Goal: Information Seeking & Learning: Check status

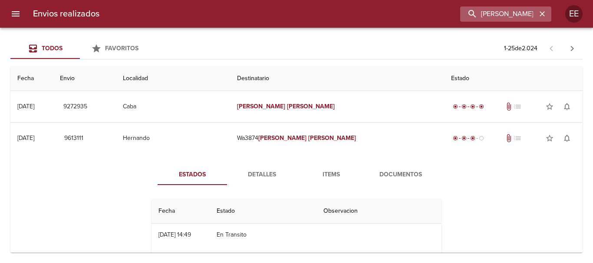
scroll to position [43, 0]
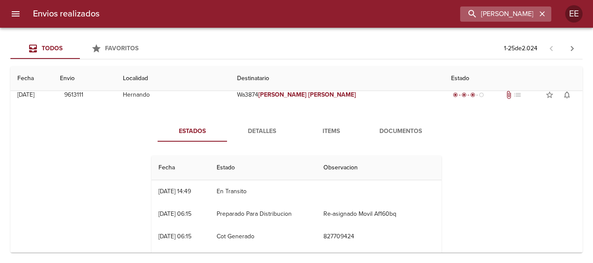
click at [542, 15] on icon "button" at bounding box center [541, 13] width 5 height 5
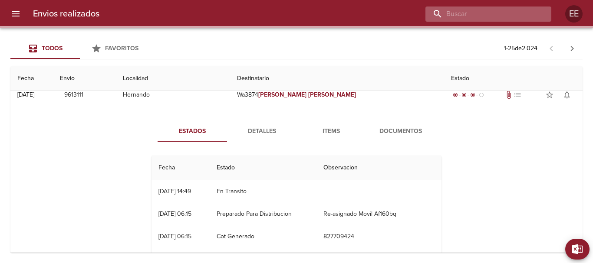
click at [511, 15] on input "buscar" at bounding box center [480, 14] width 111 height 15
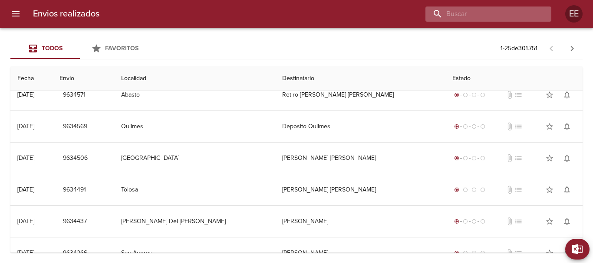
scroll to position [0, 0]
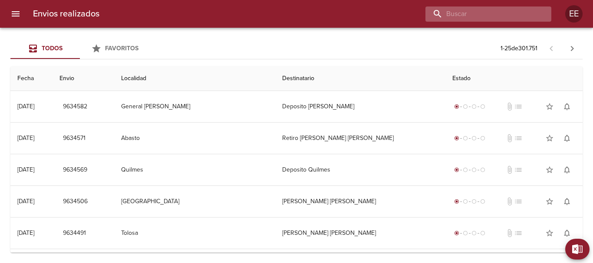
paste input "[PERSON_NAME]"
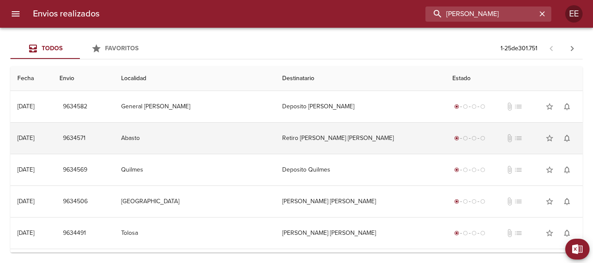
type input "[PERSON_NAME]"
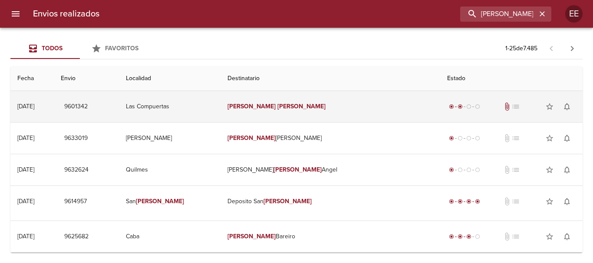
click at [269, 106] on em "[PERSON_NAME]" at bounding box center [251, 106] width 48 height 7
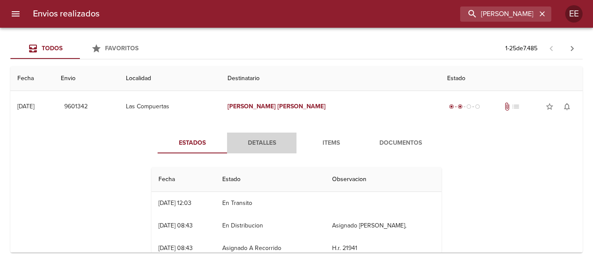
click at [266, 141] on span "Detalles" at bounding box center [261, 143] width 59 height 11
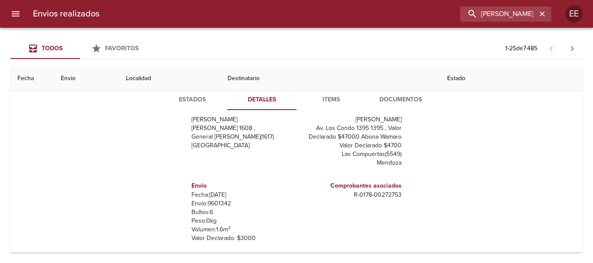
scroll to position [87, 0]
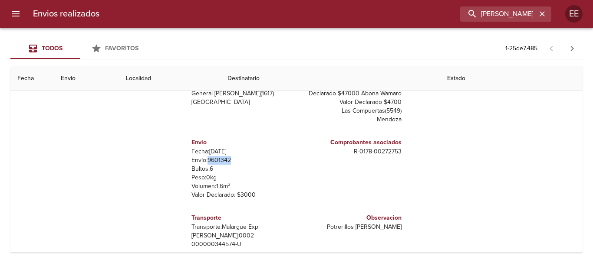
drag, startPoint x: 228, startPoint y: 158, endPoint x: 202, endPoint y: 158, distance: 26.0
click at [202, 158] on p "Envío: 9601342" at bounding box center [242, 160] width 102 height 9
copy p "9601342"
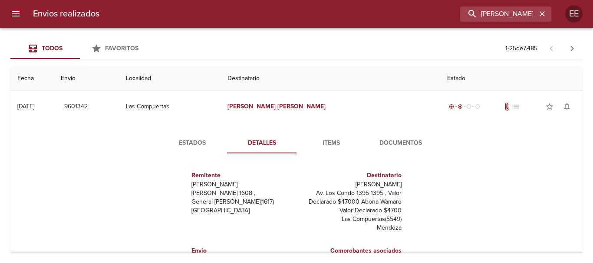
scroll to position [22, 0]
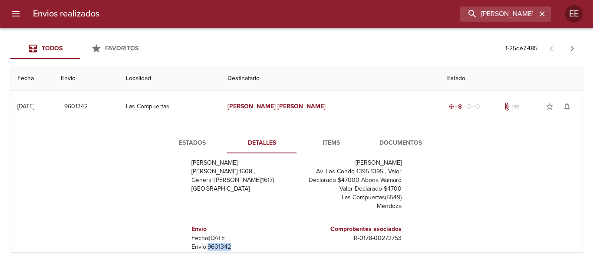
copy p "9601342"
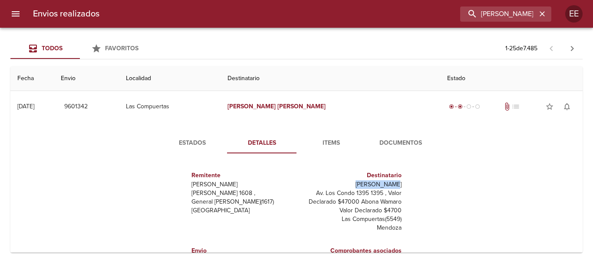
drag, startPoint x: 359, startPoint y: 160, endPoint x: 395, endPoint y: 184, distance: 43.1
click at [395, 184] on div "Estados Detalles Items Documentos Remitente [PERSON_NAME] [PERSON_NAME] 1608 , …" at bounding box center [296, 233] width 312 height 201
copy p "[PERSON_NAME]"
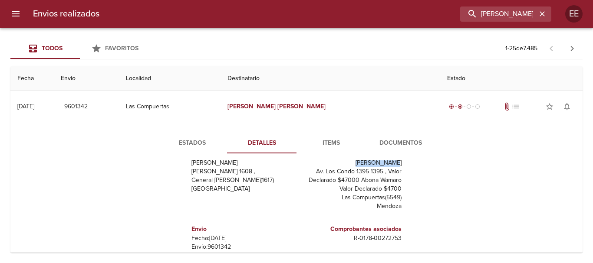
scroll to position [43, 0]
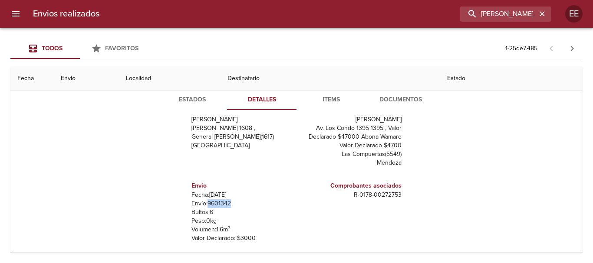
drag, startPoint x: 227, startPoint y: 204, endPoint x: 203, endPoint y: 206, distance: 24.8
click at [203, 206] on p "Envío: 9601342" at bounding box center [242, 204] width 102 height 9
copy p "9601342"
